Goal: Task Accomplishment & Management: Complete application form

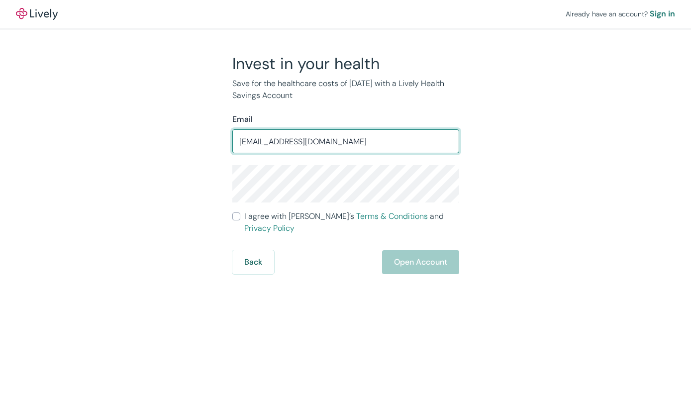
type input "[EMAIL_ADDRESS][DOMAIN_NAME]"
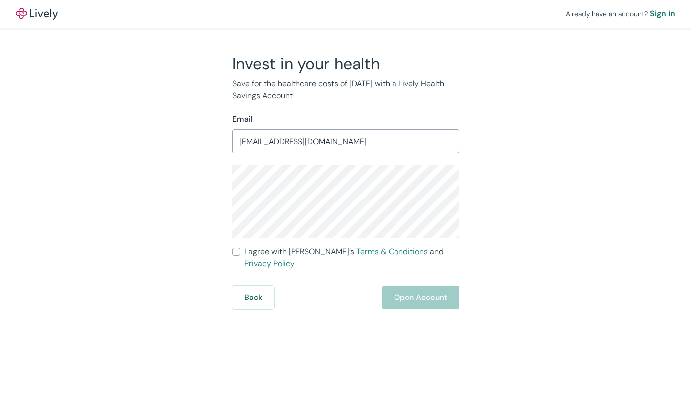
click at [240, 251] on label "I agree with Lively’s Terms & Conditions and Privacy Policy" at bounding box center [345, 258] width 227 height 24
click at [240, 251] on input "I agree with Lively’s Terms & Conditions and Privacy Policy" at bounding box center [236, 252] width 8 height 8
checkbox input "true"
click at [410, 285] on button "Open Account" at bounding box center [420, 297] width 77 height 24
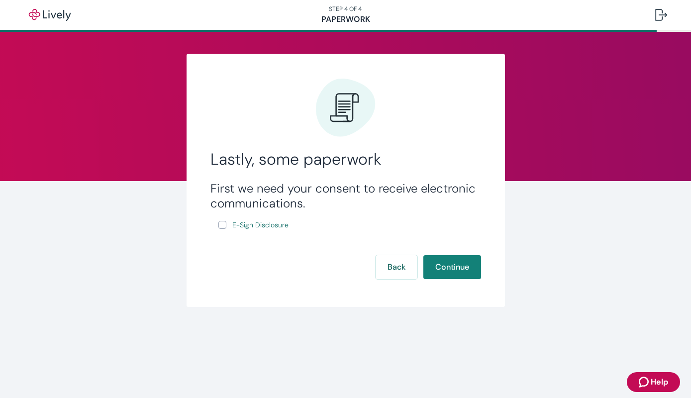
click at [223, 227] on input "E-Sign Disclosure" at bounding box center [222, 225] width 8 height 8
checkbox input "true"
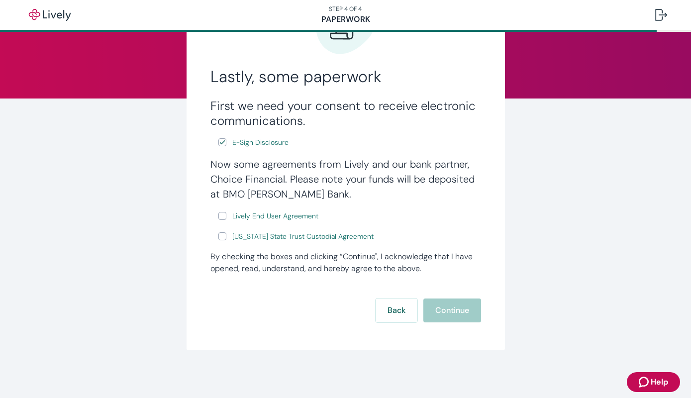
scroll to position [82, 0]
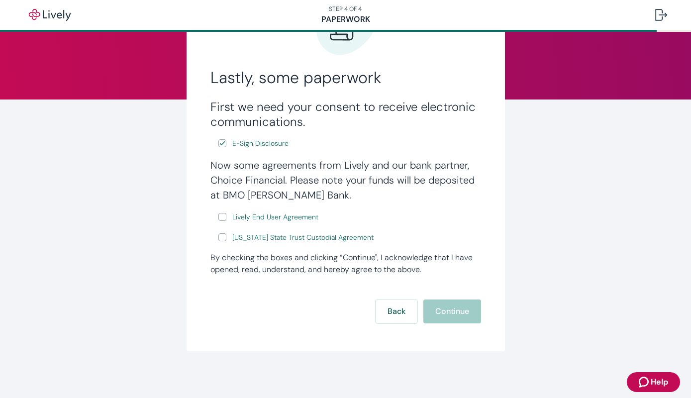
click at [222, 220] on input "Lively End User Agreement" at bounding box center [222, 217] width 8 height 8
checkbox input "true"
click at [223, 240] on input "[US_STATE] State Trust Custodial Agreement" at bounding box center [222, 237] width 8 height 8
checkbox input "true"
click at [446, 320] on button "Continue" at bounding box center [452, 311] width 58 height 24
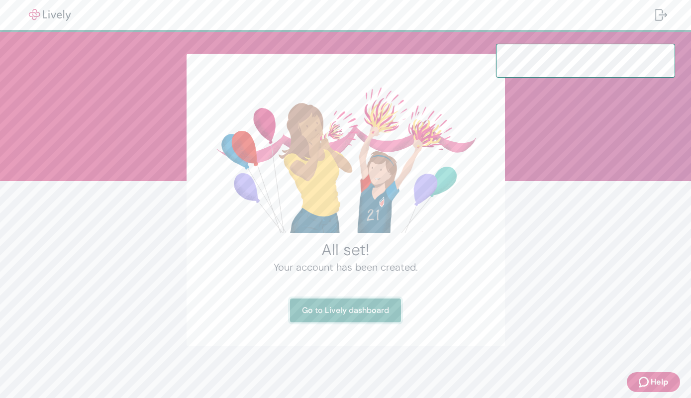
click at [351, 312] on link "Go to Lively dashboard" at bounding box center [345, 310] width 111 height 24
